Goal: Information Seeking & Learning: Find specific fact

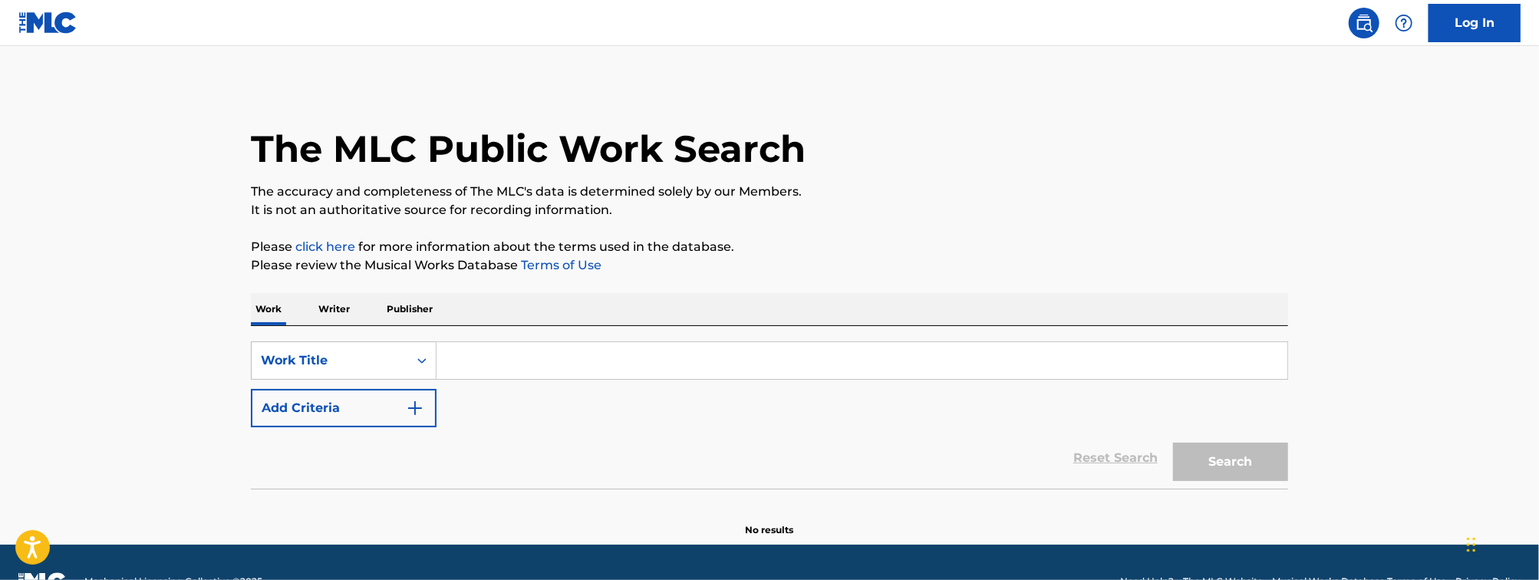
click at [508, 368] on input "Search Form" at bounding box center [862, 360] width 851 height 37
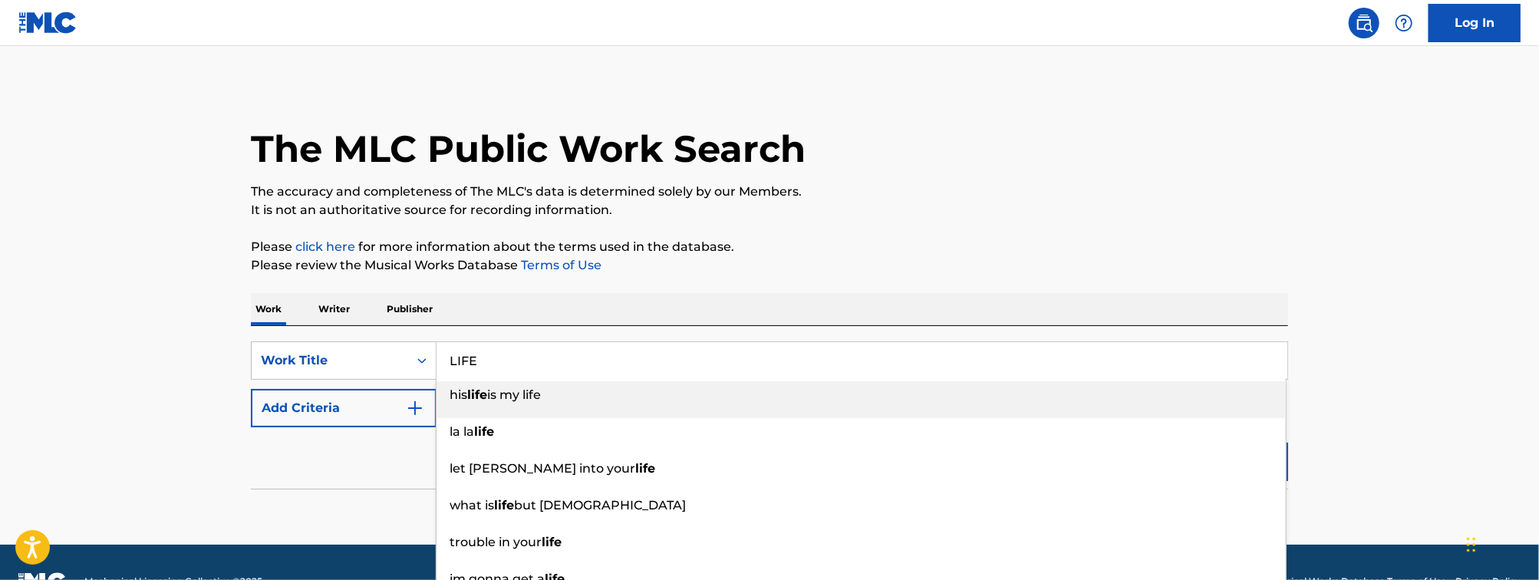
type input "LIFE"
click at [292, 405] on button "Add Criteria" at bounding box center [344, 408] width 186 height 38
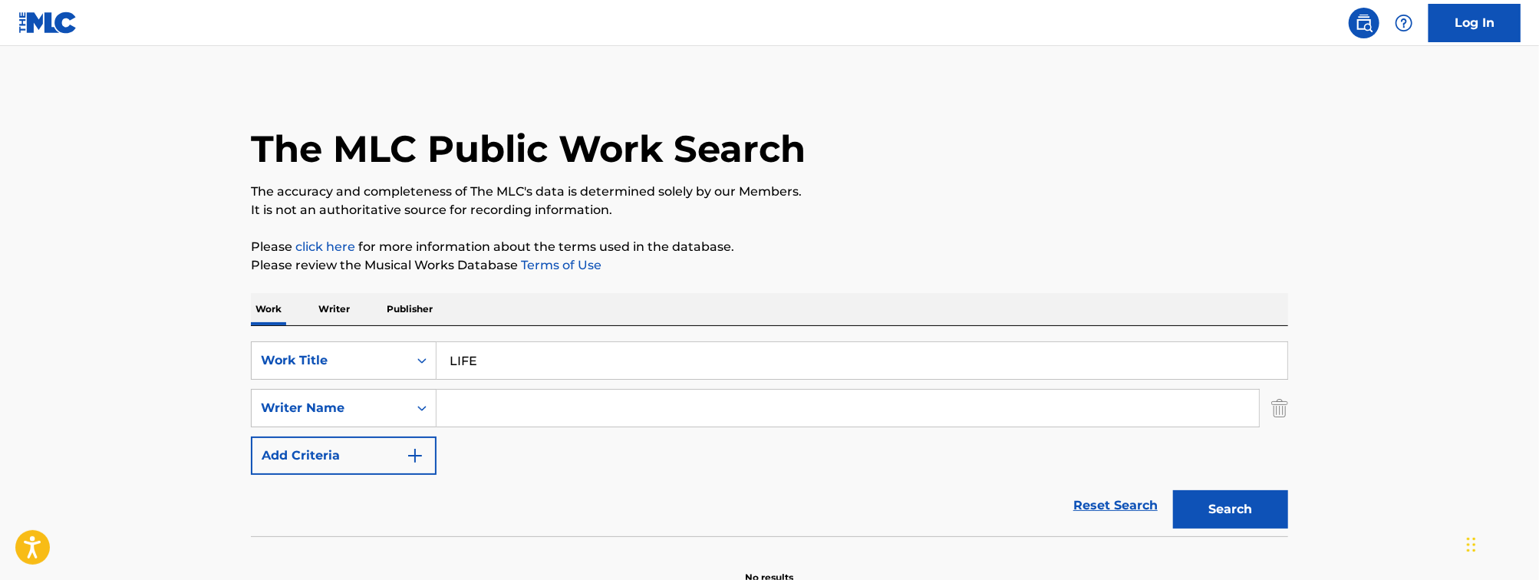
click at [529, 401] on input "Search Form" at bounding box center [848, 408] width 823 height 37
type input "CERRONE"
click at [1173, 490] on button "Search" at bounding box center [1230, 509] width 115 height 38
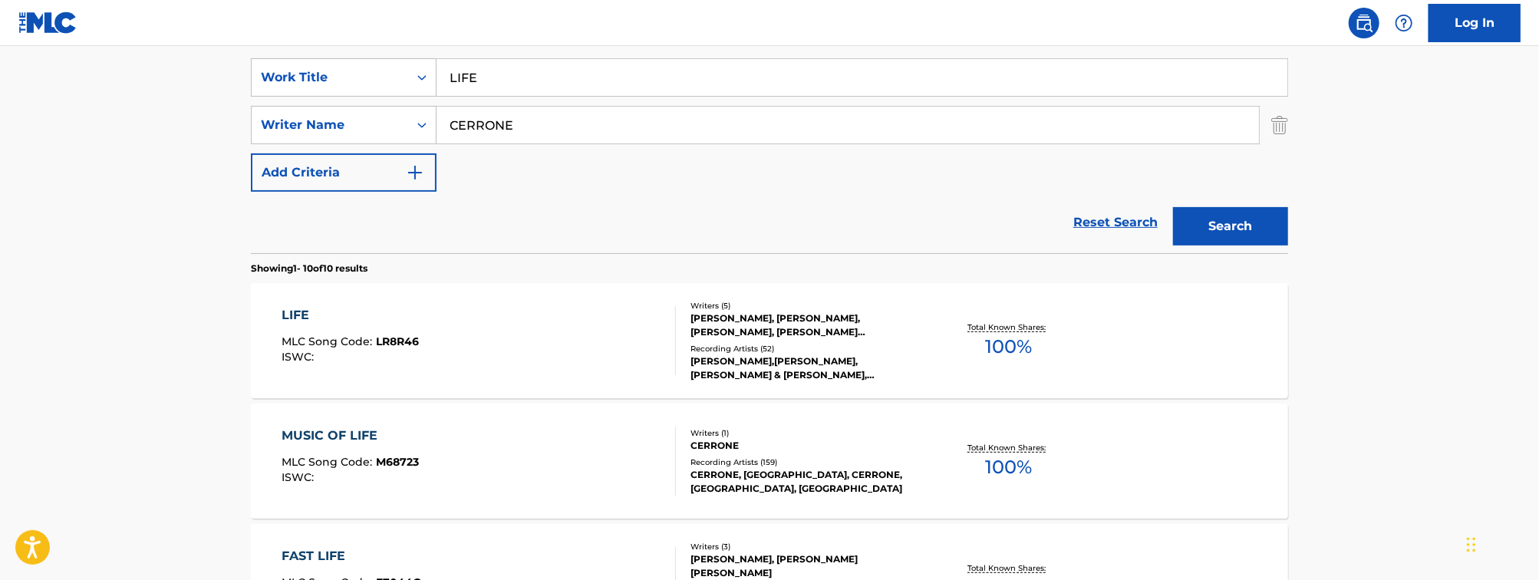
click at [525, 344] on div "LIFE MLC Song Code : LR8R46 ISWC :" at bounding box center [479, 340] width 394 height 69
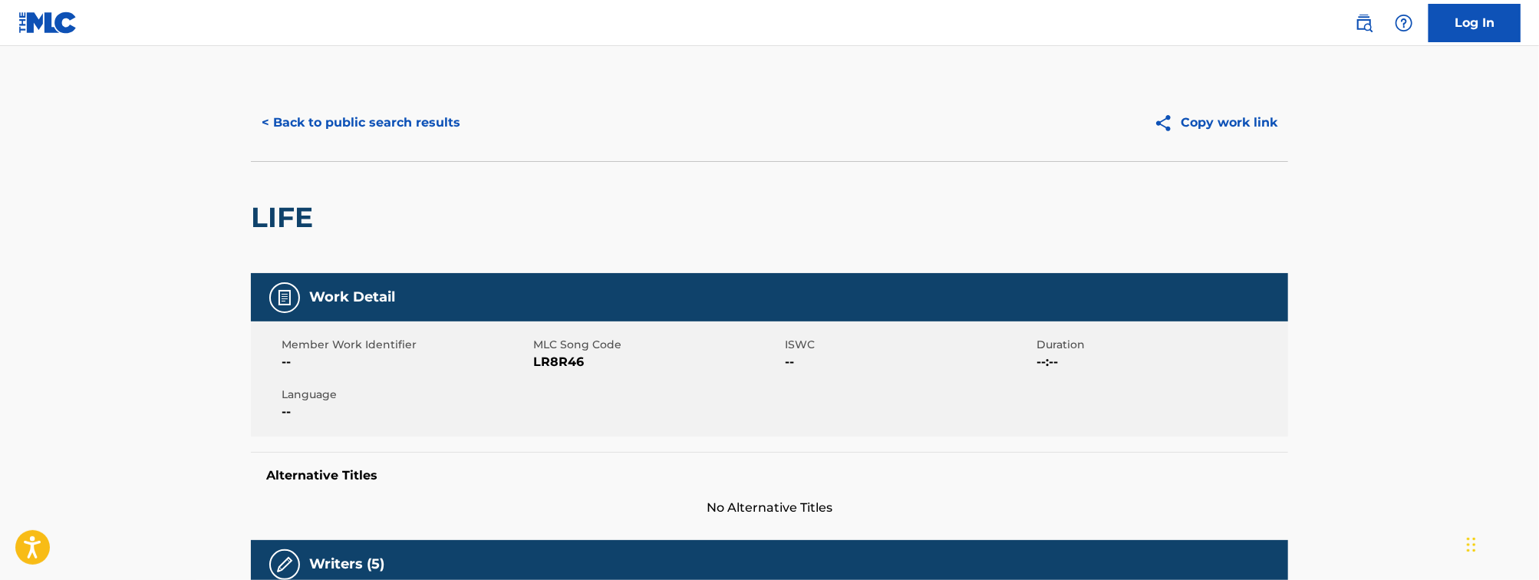
click at [289, 125] on button "< Back to public search results" at bounding box center [361, 123] width 220 height 38
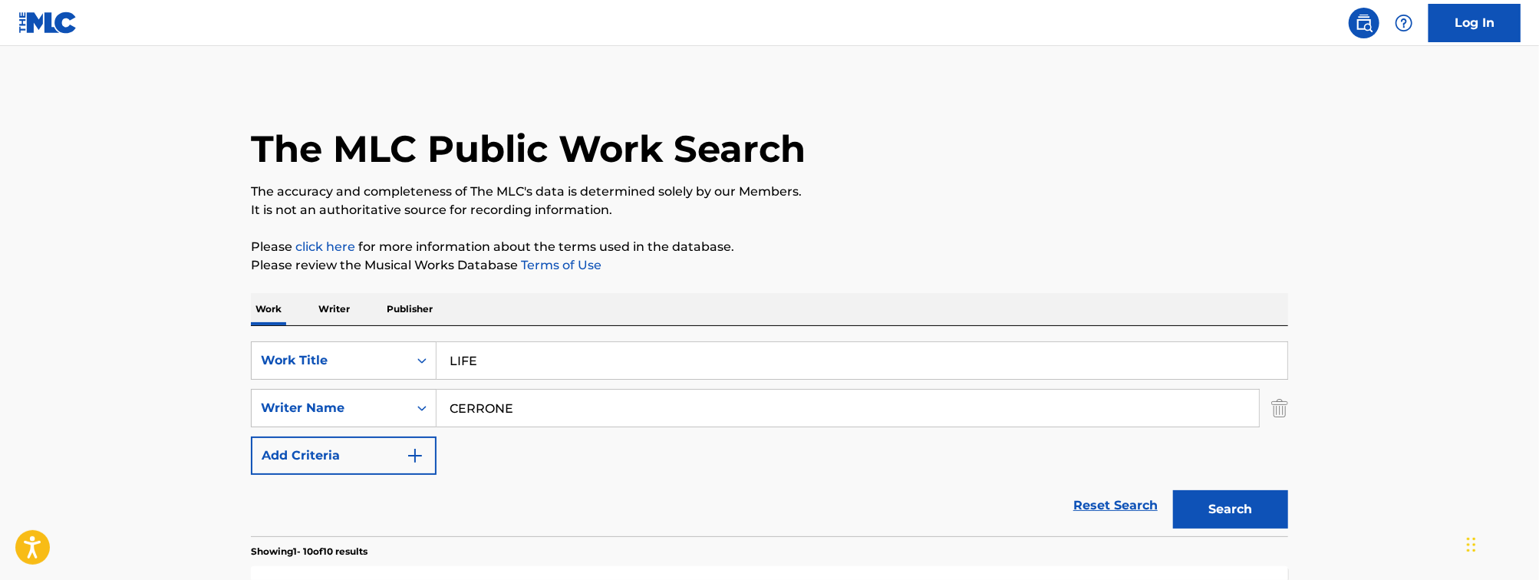
click at [508, 346] on input "LIFE" at bounding box center [862, 360] width 851 height 37
click at [520, 401] on input "CERRONE" at bounding box center [848, 408] width 823 height 37
click at [502, 368] on input "Search Form" at bounding box center [862, 360] width 851 height 37
click at [1173, 490] on button "Search" at bounding box center [1230, 509] width 115 height 38
click at [531, 344] on input "CONGA LINE TIME" at bounding box center [862, 360] width 851 height 37
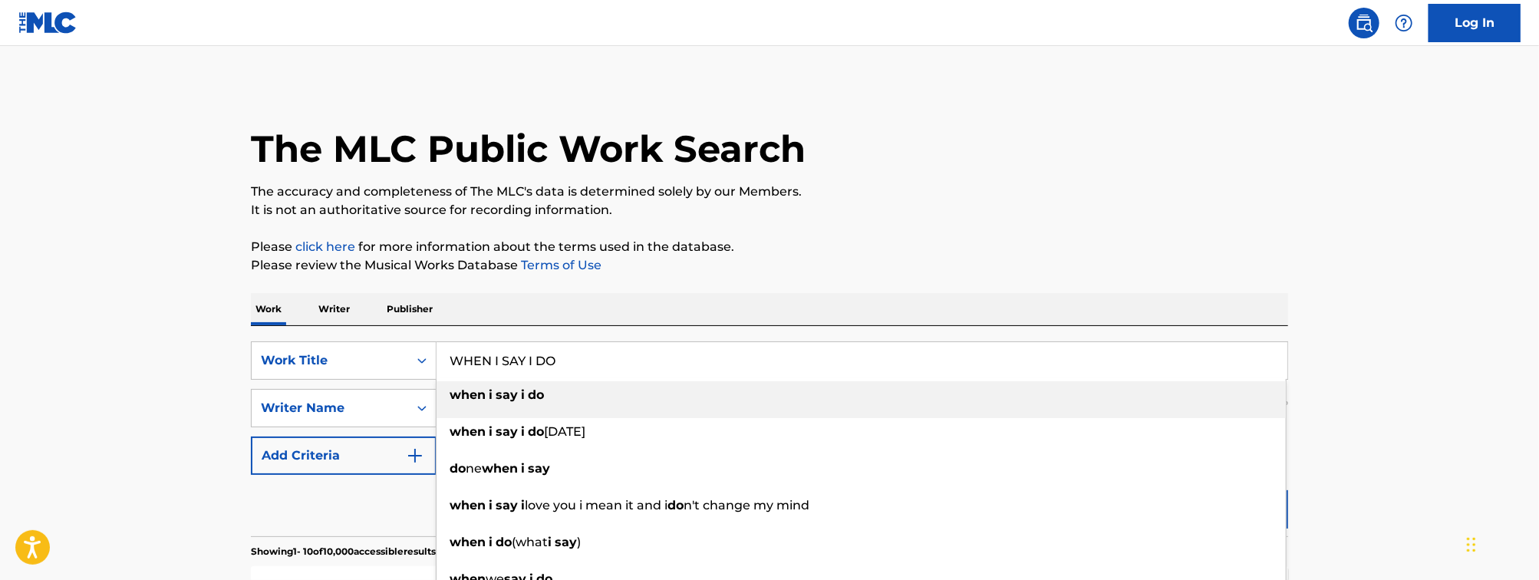
type input "WHEN I SAY I DO"
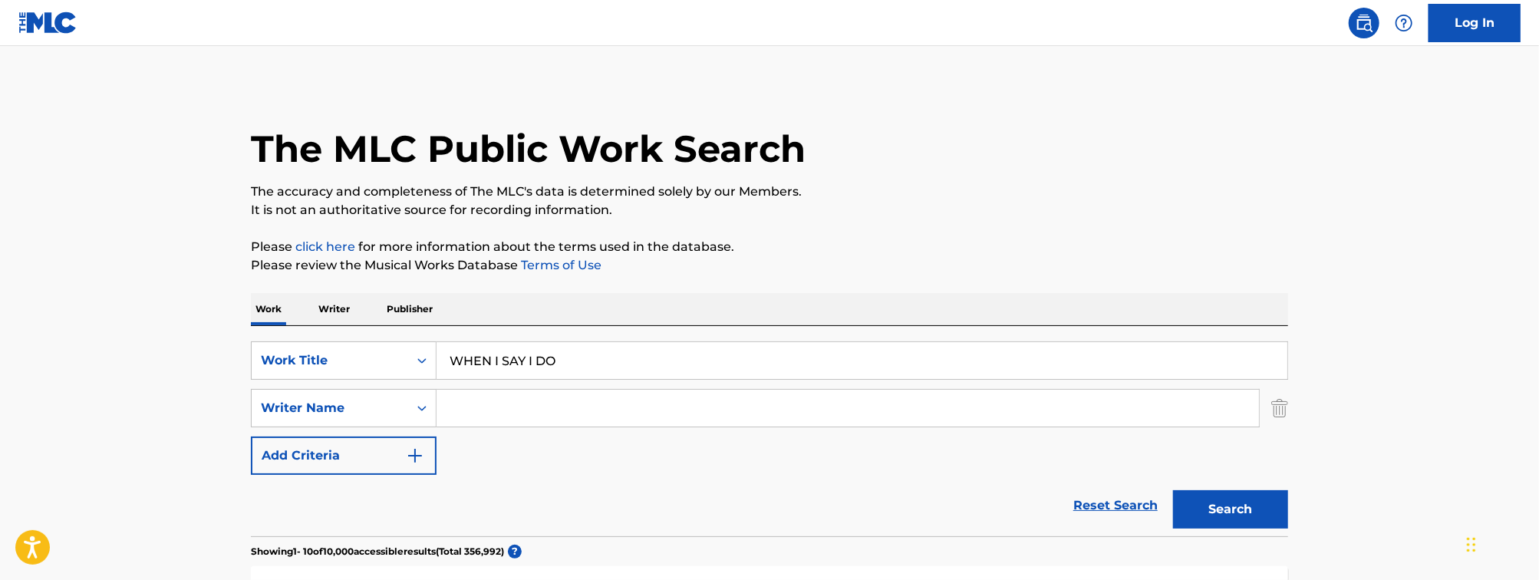
click at [498, 401] on input "Search Form" at bounding box center [848, 408] width 823 height 37
type input "WEST"
click at [1173, 490] on button "Search" at bounding box center [1230, 509] width 115 height 38
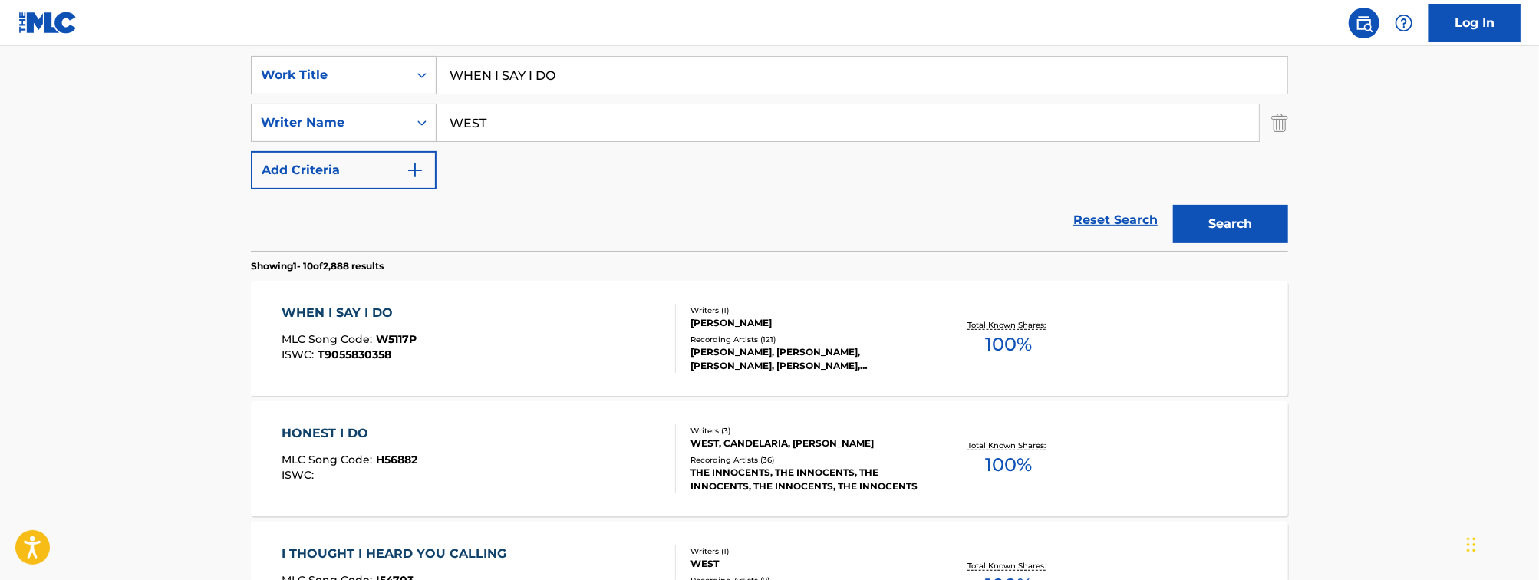
scroll to position [295, 0]
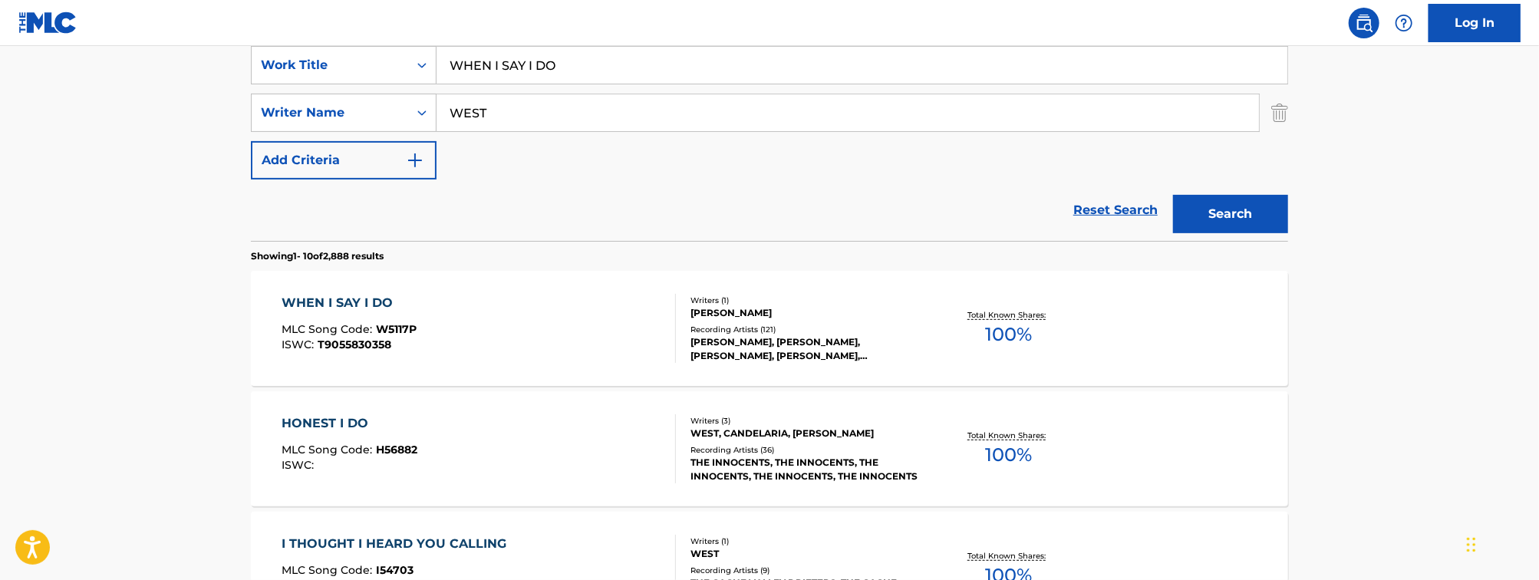
click at [561, 358] on div "WHEN I SAY I DO MLC Song Code : W5117P ISWC : T9055830358" at bounding box center [479, 328] width 394 height 69
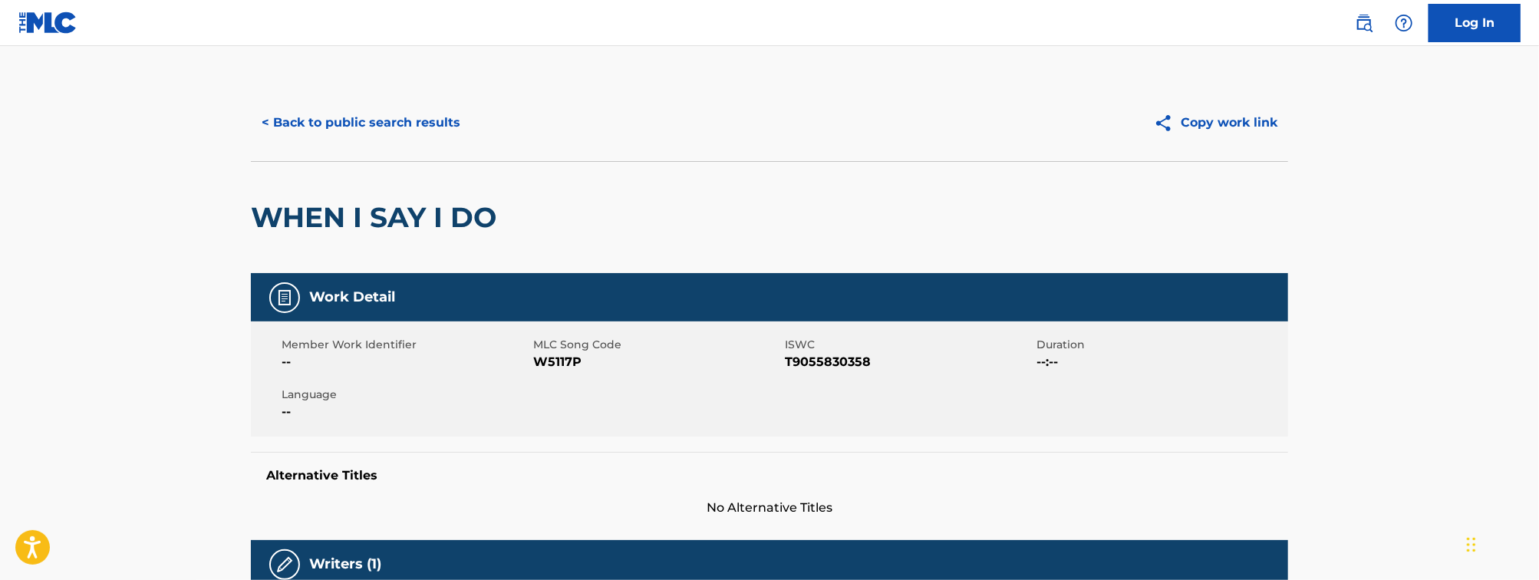
click at [331, 129] on button "< Back to public search results" at bounding box center [361, 123] width 220 height 38
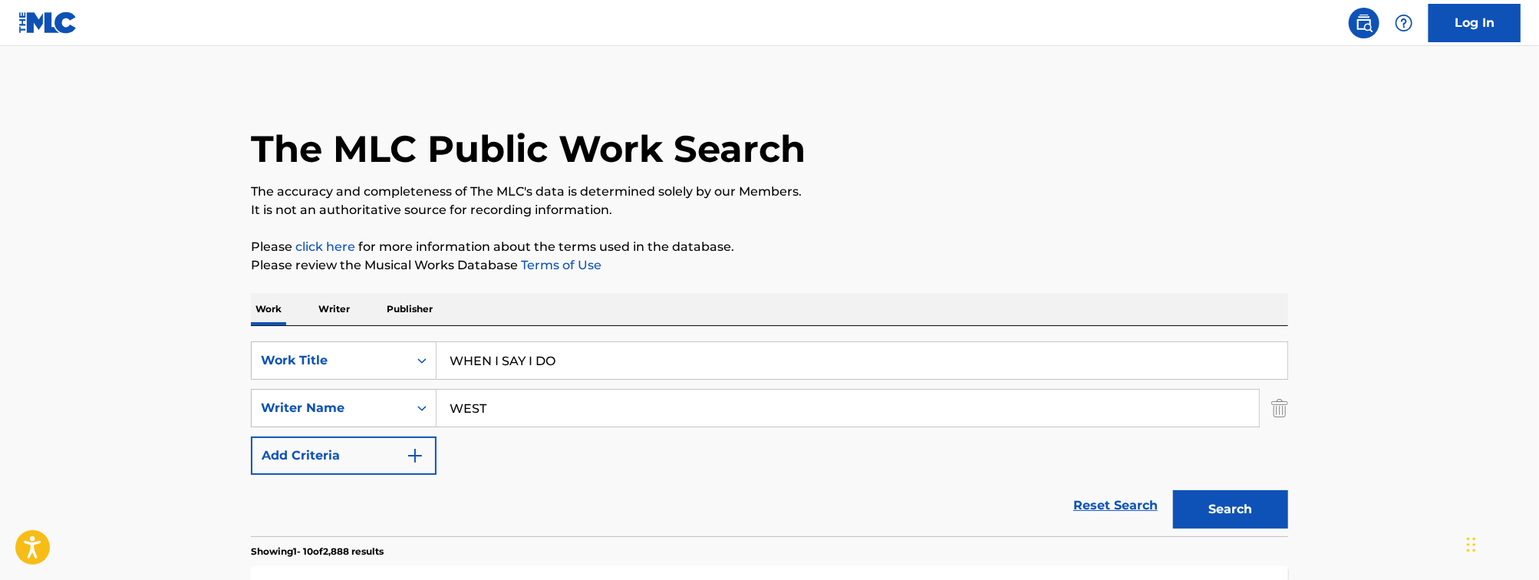
scroll to position [295, 0]
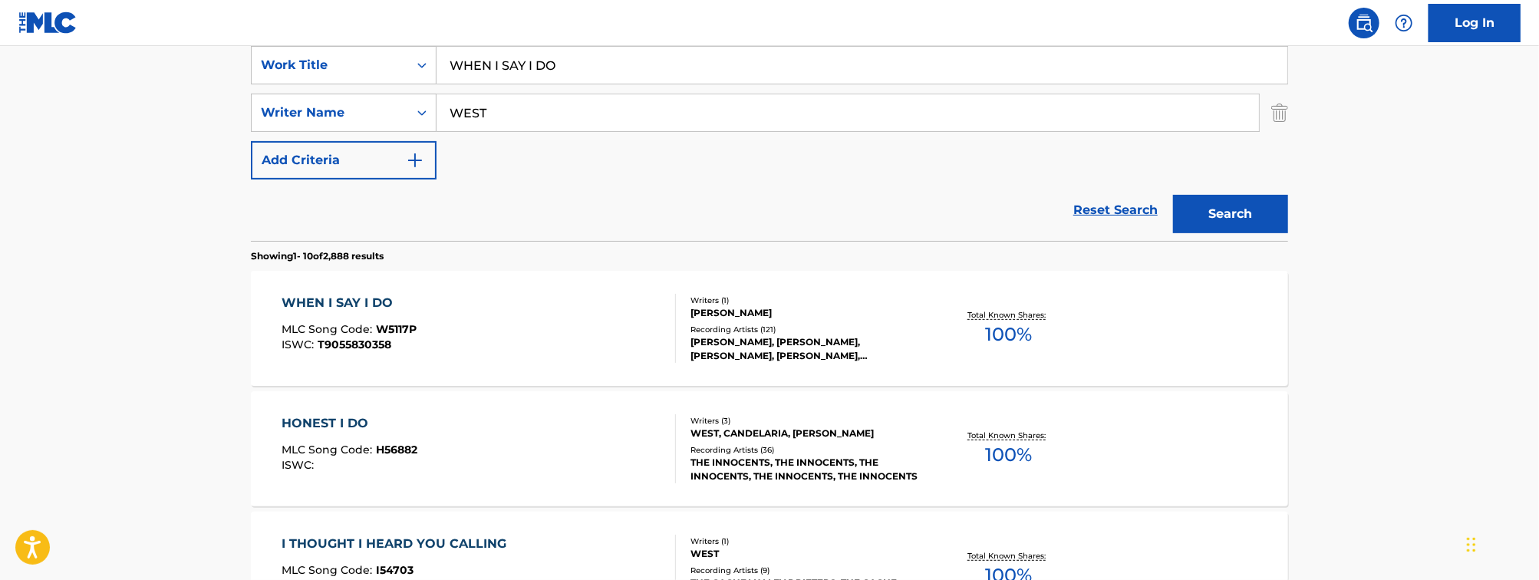
click at [514, 54] on input "WHEN I SAY I DO" at bounding box center [862, 65] width 851 height 37
paste input "ALL NIGHT"
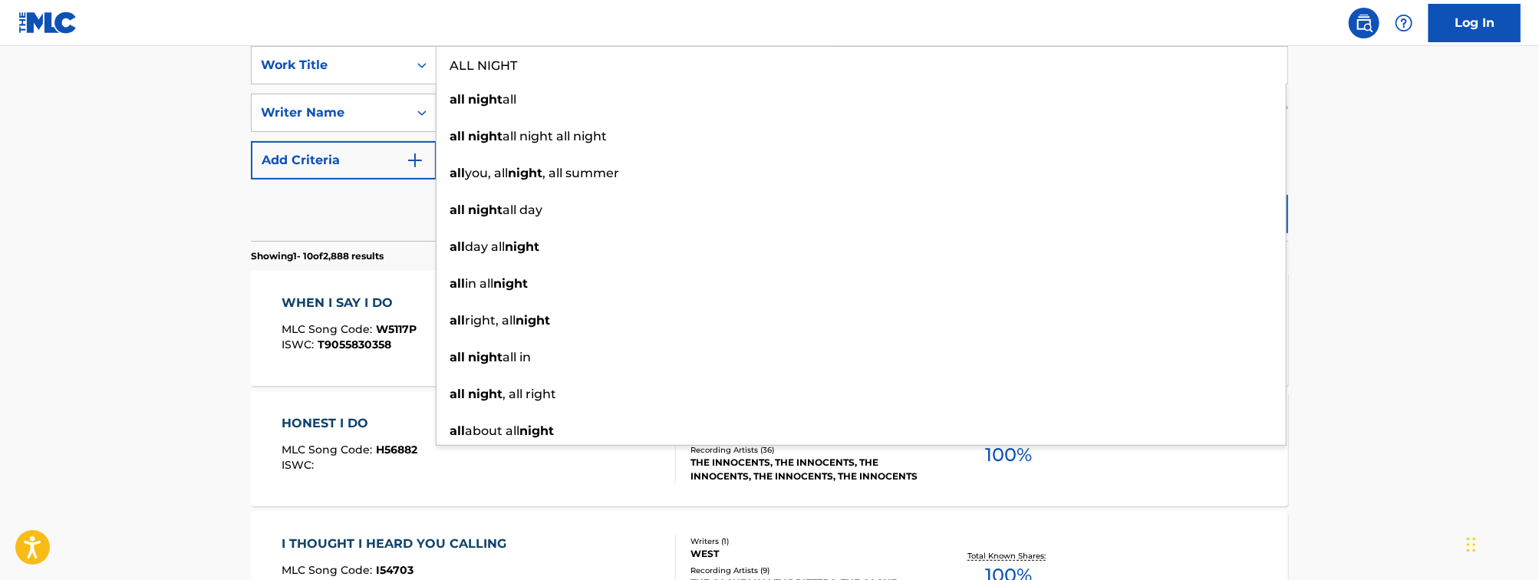
type input "ALL NIGHT"
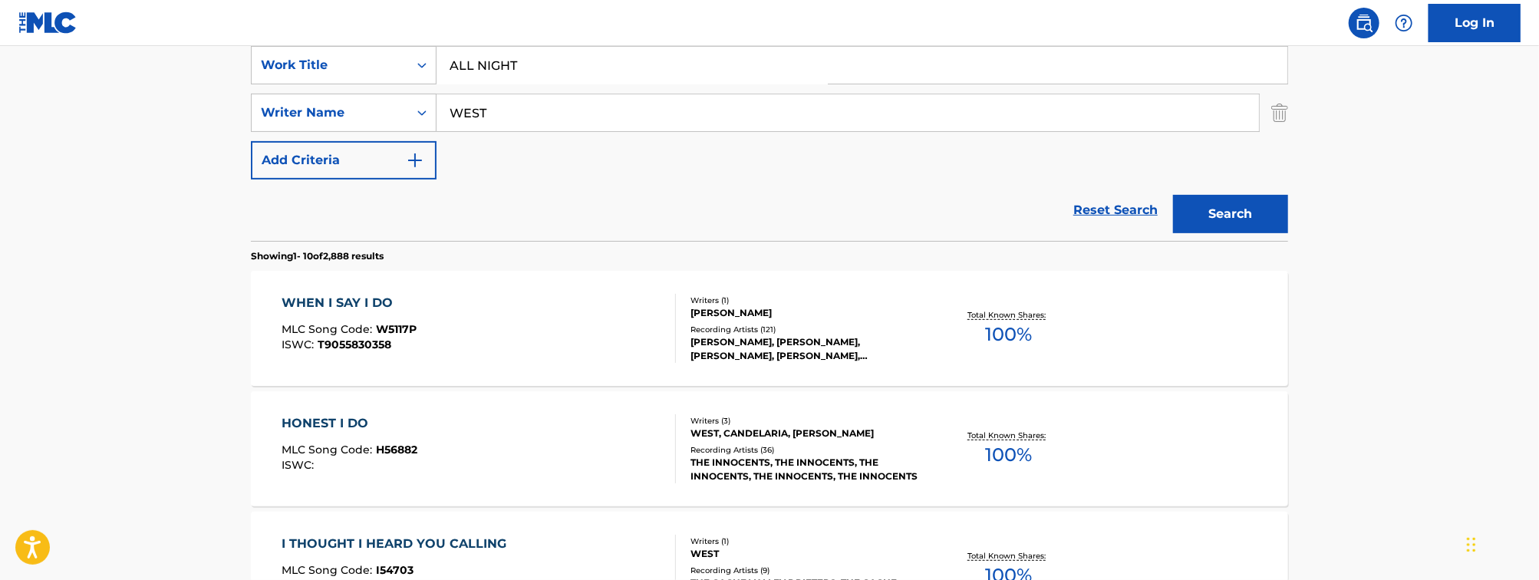
click at [568, 117] on input "WEST" at bounding box center [848, 112] width 823 height 37
type input "[PERSON_NAME]"
click at [1173, 195] on button "Search" at bounding box center [1230, 214] width 115 height 38
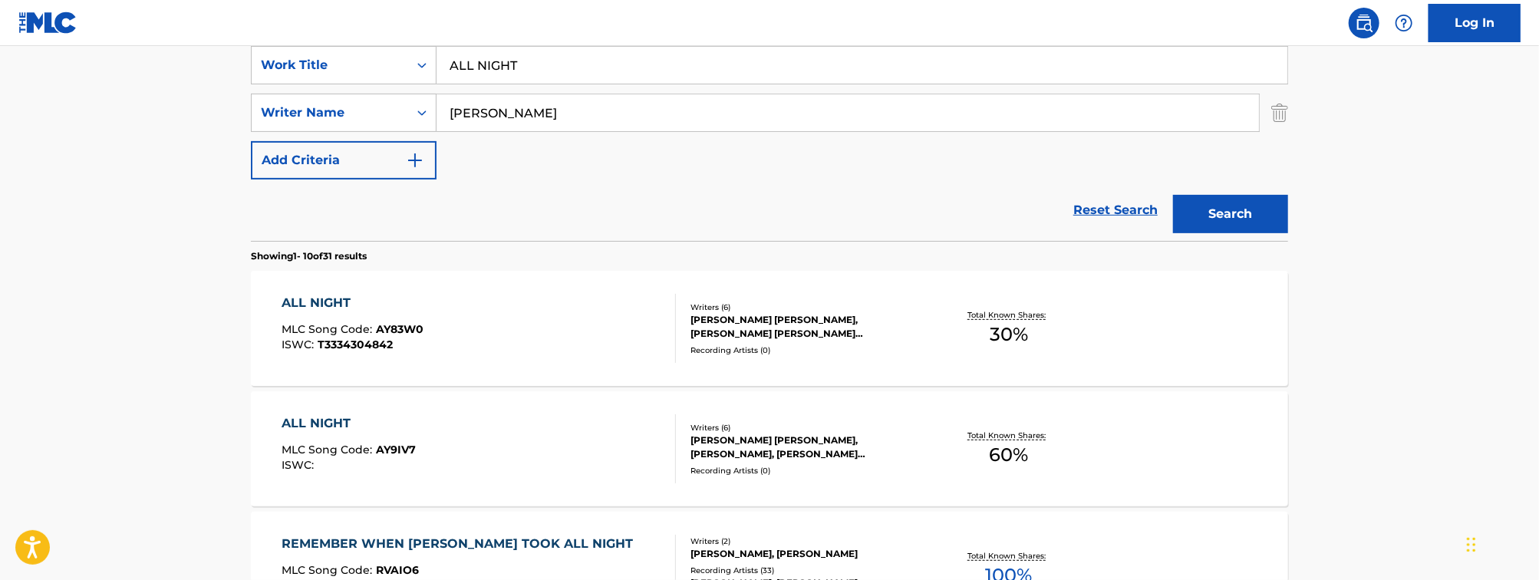
click at [502, 336] on div "ALL NIGHT MLC Song Code : AY83W0 ISWC : T3334304842" at bounding box center [479, 328] width 394 height 69
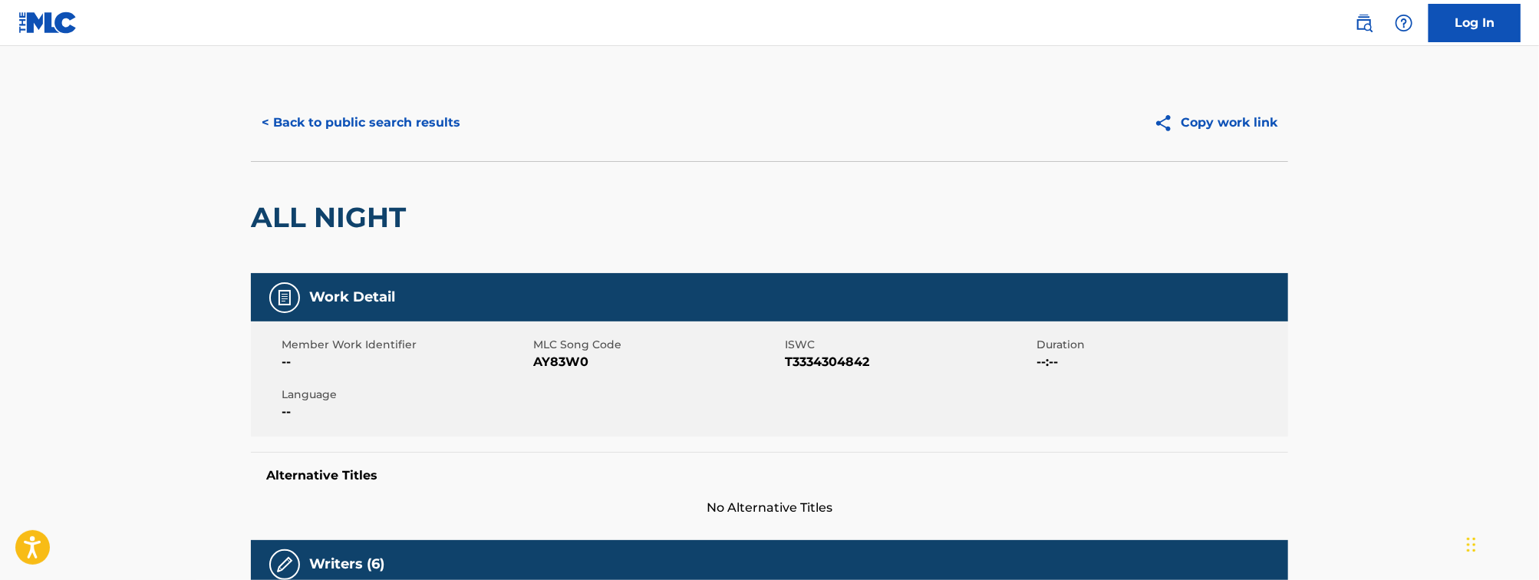
click at [381, 131] on button "< Back to public search results" at bounding box center [361, 123] width 220 height 38
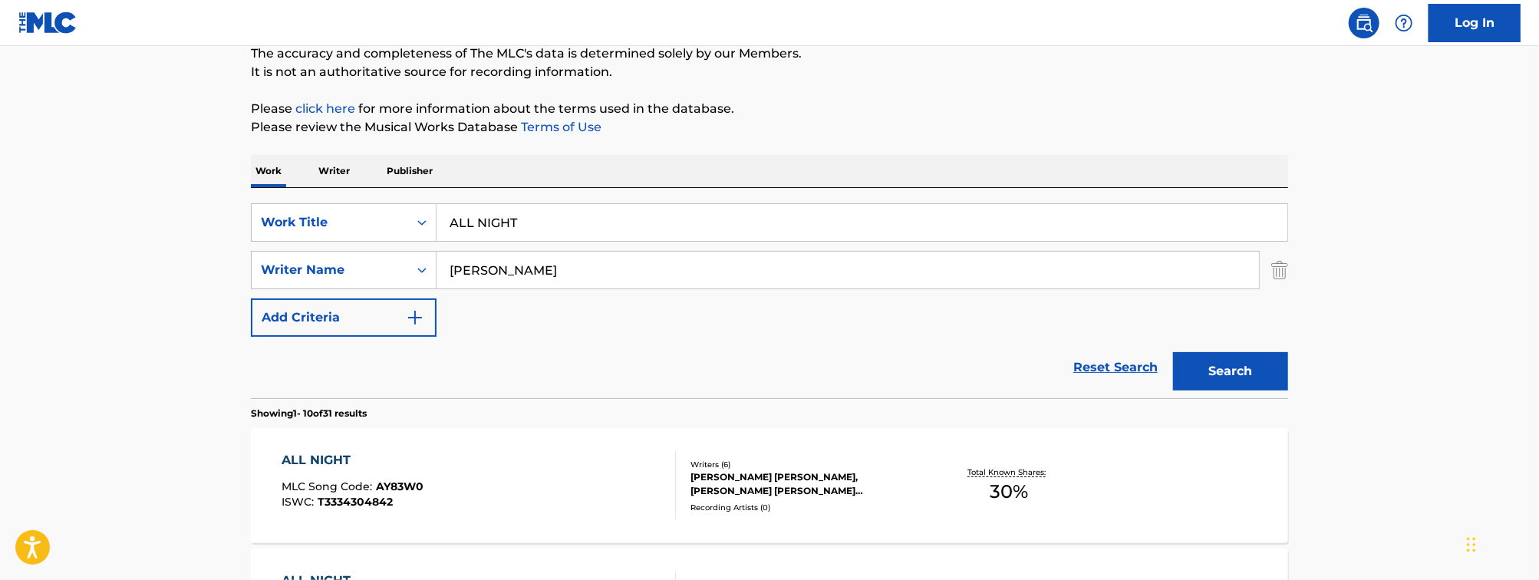
scroll to position [130, 0]
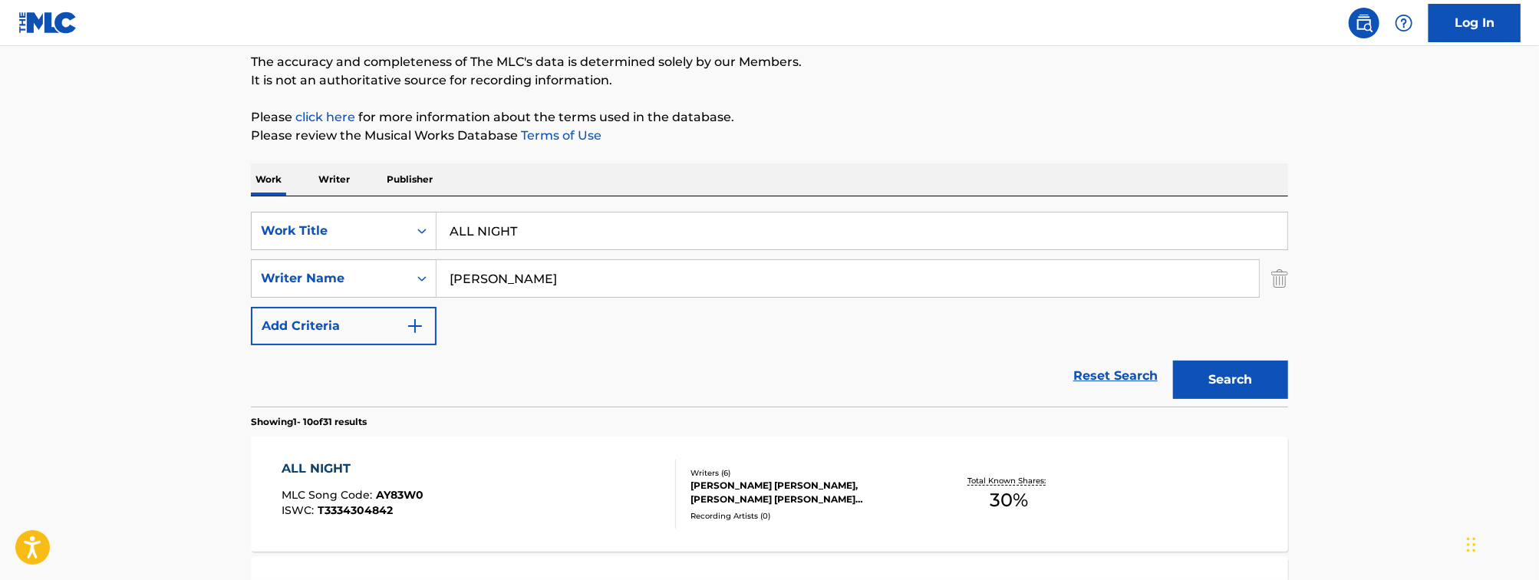
click at [562, 215] on input "ALL NIGHT" at bounding box center [862, 231] width 851 height 37
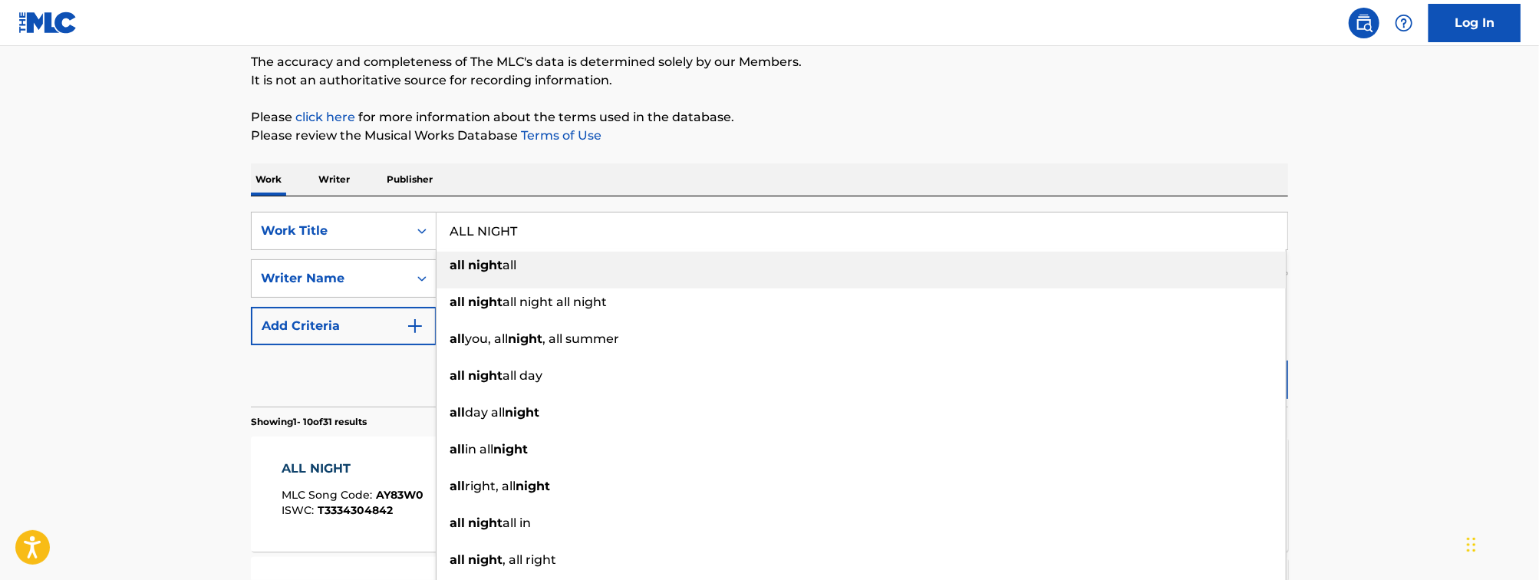
click at [493, 237] on input "ALL NIGHT" at bounding box center [862, 231] width 851 height 37
paste input "MERIICAN REQUIEM"
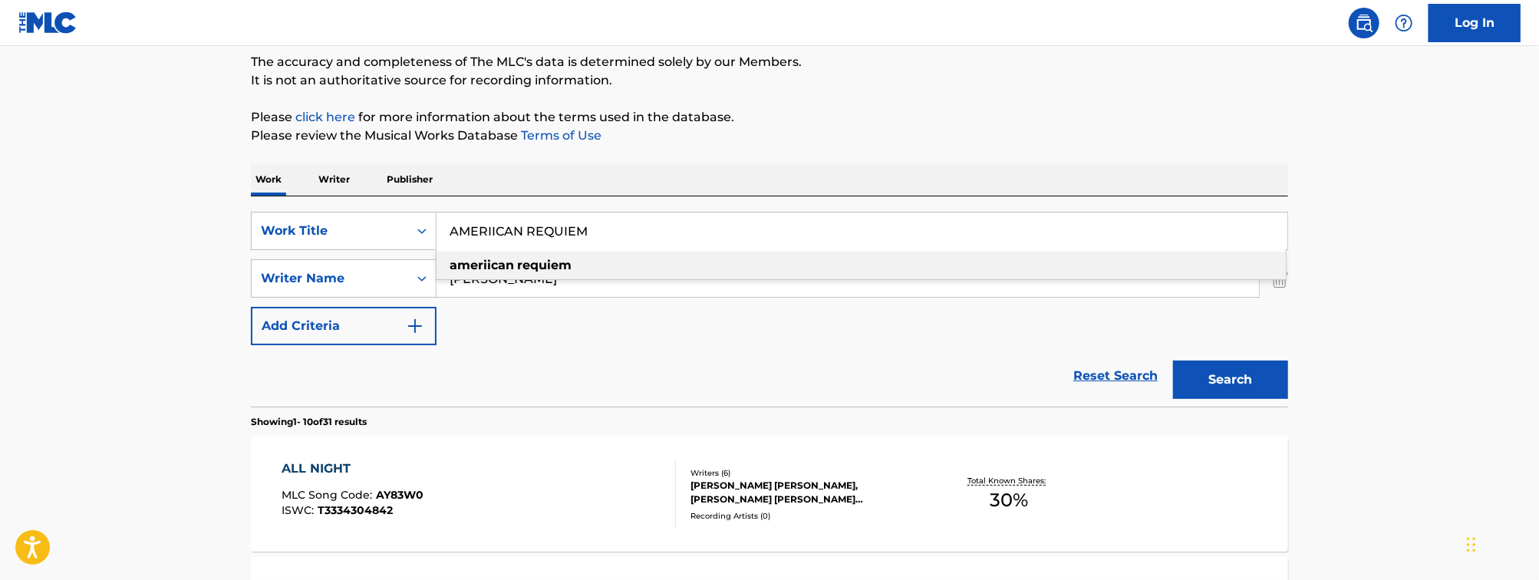
type input "AMERIICAN REQUIEM"
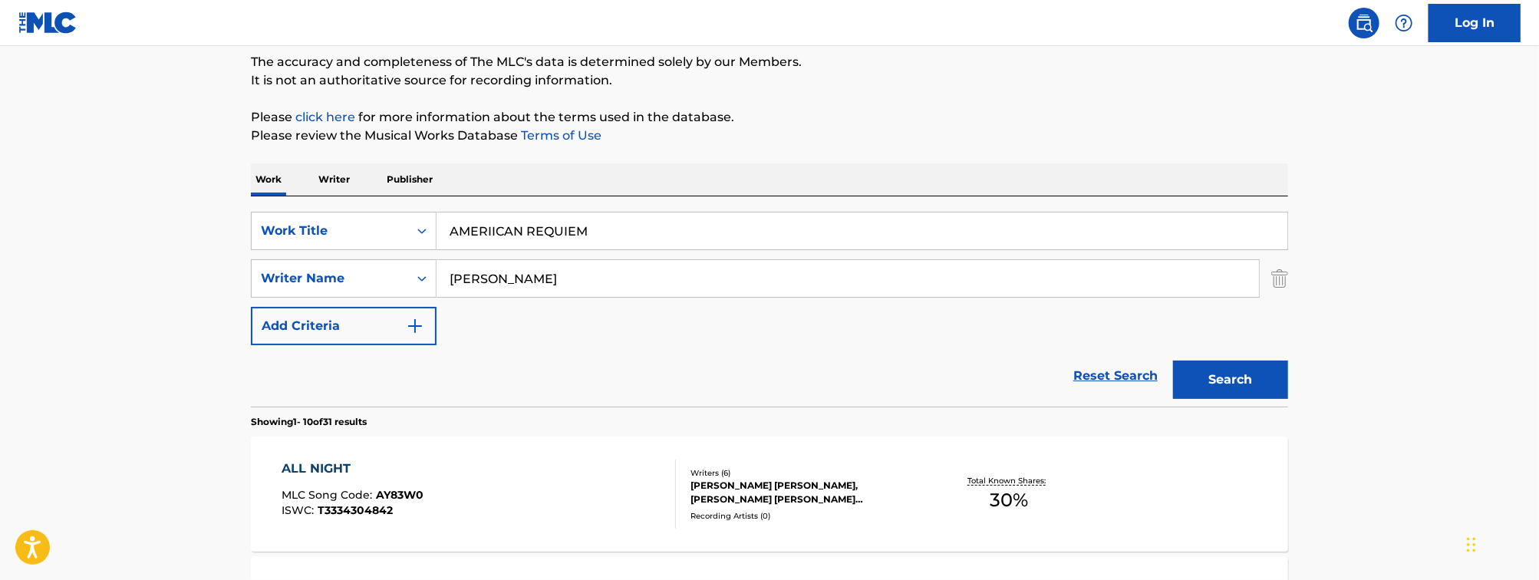
click at [463, 282] on input "[PERSON_NAME]" at bounding box center [848, 278] width 823 height 37
click at [1173, 361] on button "Search" at bounding box center [1230, 380] width 115 height 38
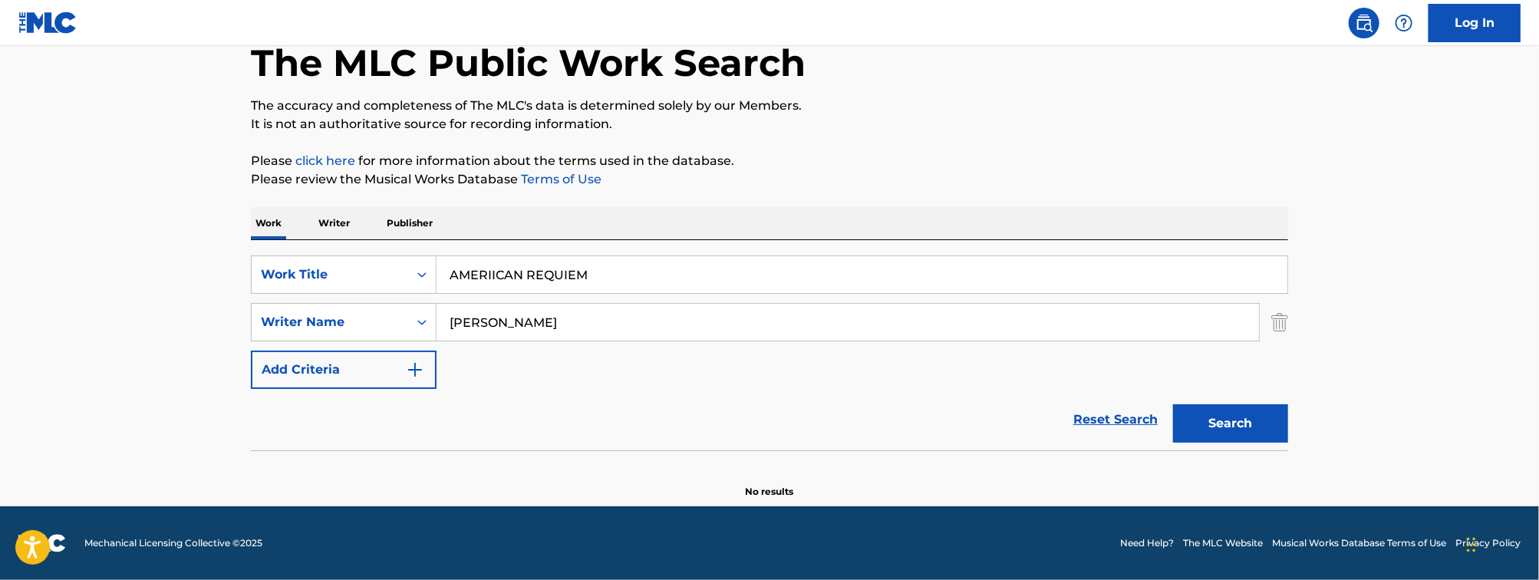
scroll to position [86, 0]
click at [531, 338] on input "[PERSON_NAME]" at bounding box center [848, 322] width 823 height 37
click at [1173, 404] on button "Search" at bounding box center [1230, 423] width 115 height 38
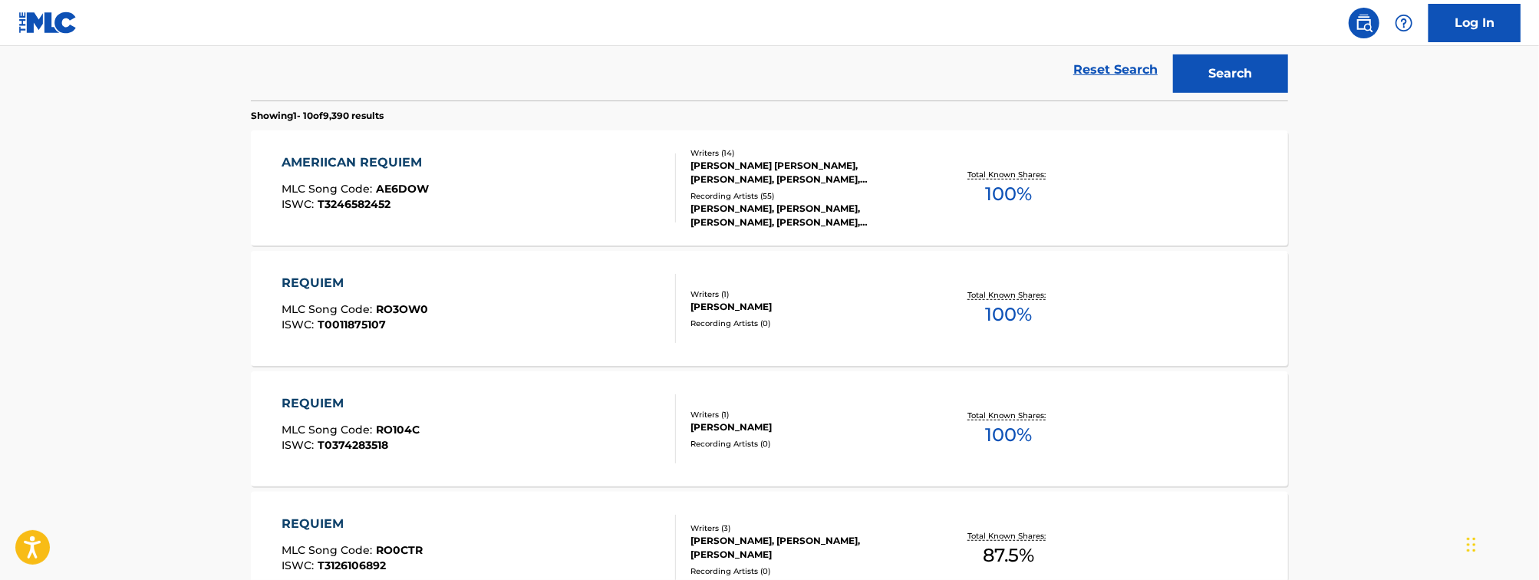
scroll to position [438, 0]
click at [454, 206] on div "AMERIICAN REQUIEM MLC Song Code : AE6DOW ISWC : T3246582452" at bounding box center [479, 185] width 394 height 69
